Goal: Transaction & Acquisition: Book appointment/travel/reservation

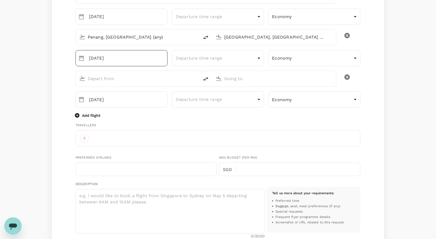
scroll to position [25, 0]
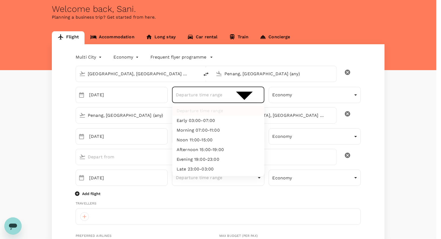
click at [209, 131] on li "Morning 07:00-11:00" at bounding box center [218, 131] width 92 height 10
type input "morning"
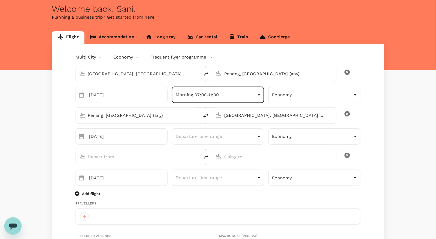
scroll to position [29, 0]
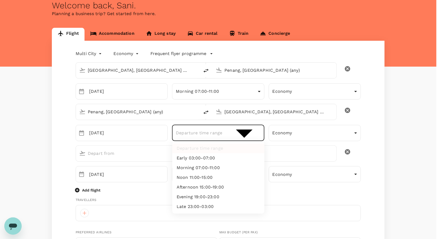
click at [188, 179] on li "Noon 11:00-15:00" at bounding box center [218, 178] width 92 height 10
type input "noon"
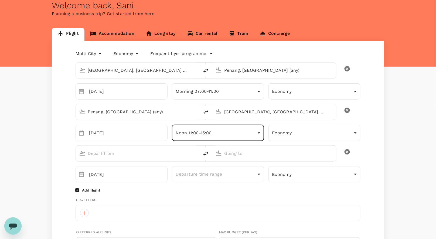
scroll to position [37, 0]
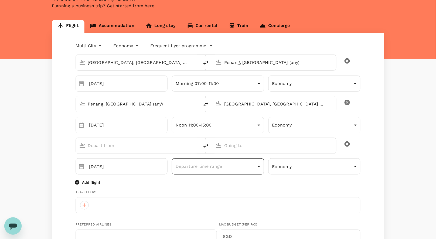
click at [200, 173] on div "Departure time range ​" at bounding box center [218, 167] width 92 height 16
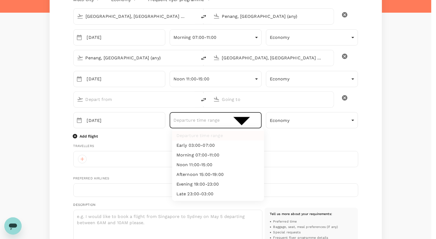
click at [214, 122] on body "Trips Book Approvals 0 Reports People Manage Welcome back , [GEOGRAPHIC_DATA] .…" at bounding box center [218, 193] width 436 height 553
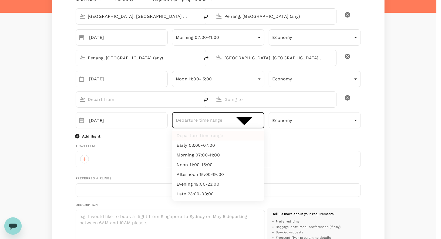
click at [201, 182] on li "Evening 19:00-23:00" at bounding box center [218, 185] width 92 height 10
type input "evening"
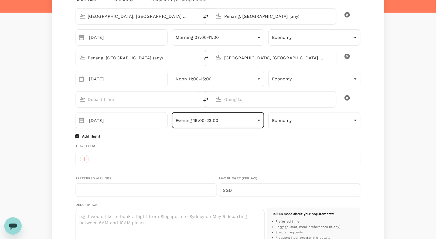
click at [56, 150] on div "Multi City multicity Economy economy Frequent flyer programme [GEOGRAPHIC_DATA]…" at bounding box center [218, 211] width 333 height 449
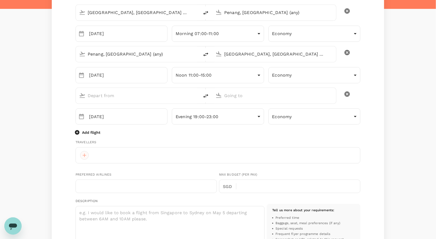
click at [85, 154] on div at bounding box center [84, 155] width 9 height 9
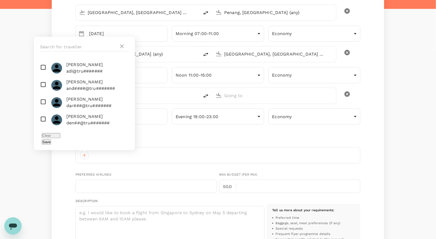
click at [94, 126] on li "[PERSON_NAME] den##@tru#######" at bounding box center [84, 120] width 101 height 17
checkbox input "true"
click at [44, 112] on input "checkbox" at bounding box center [84, 102] width 101 height 17
checkbox input "true"
click at [51, 140] on button "Save" at bounding box center [46, 142] width 9 height 5
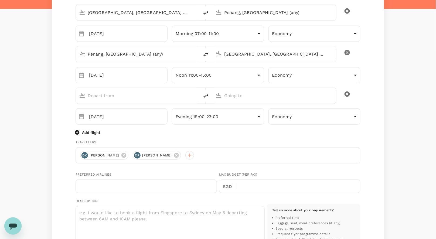
scroll to position [100, 0]
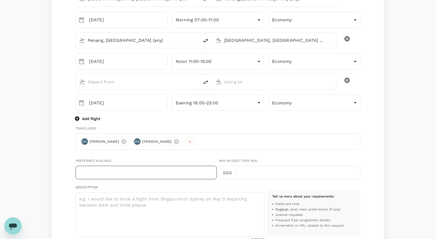
click at [120, 174] on input "text" at bounding box center [147, 173] width 142 height 14
type input "[GEOGRAPHIC_DATA]"
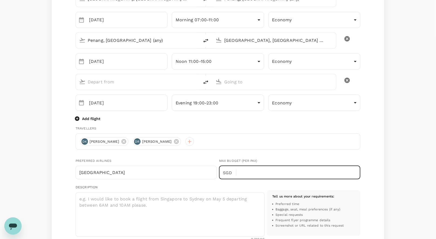
click at [245, 174] on input "text" at bounding box center [301, 173] width 120 height 14
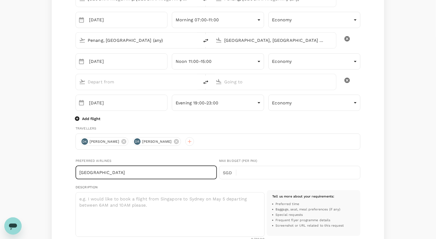
drag, startPoint x: 106, startPoint y: 177, endPoint x: 41, endPoint y: 170, distance: 65.5
click at [43, 170] on div "Flight Accommodation Long stay Car rental Train Concierge Multi City multicity …" at bounding box center [218, 187] width 436 height 462
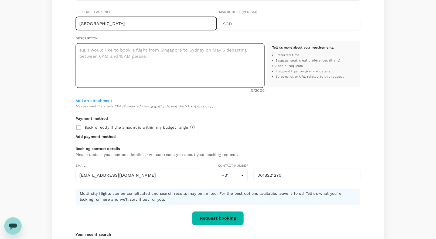
scroll to position [0, 0]
